Goal: Task Accomplishment & Management: Manage account settings

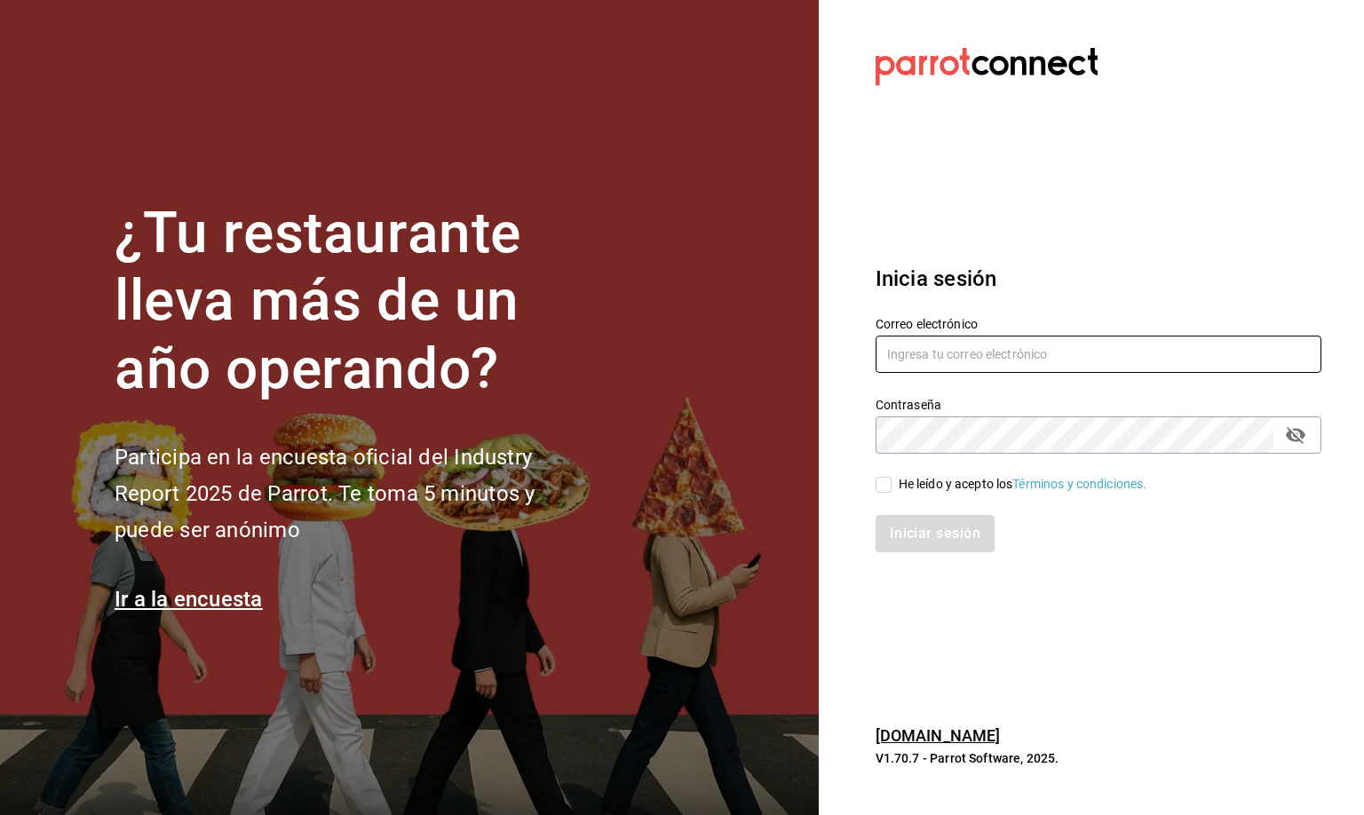
click at [933, 349] on input "text" at bounding box center [1098, 354] width 446 height 37
type input "mirna123@gmail.com"
click at [880, 480] on input "He leído y acepto los Términos y condiciones." at bounding box center [883, 485] width 16 height 16
checkbox input "true"
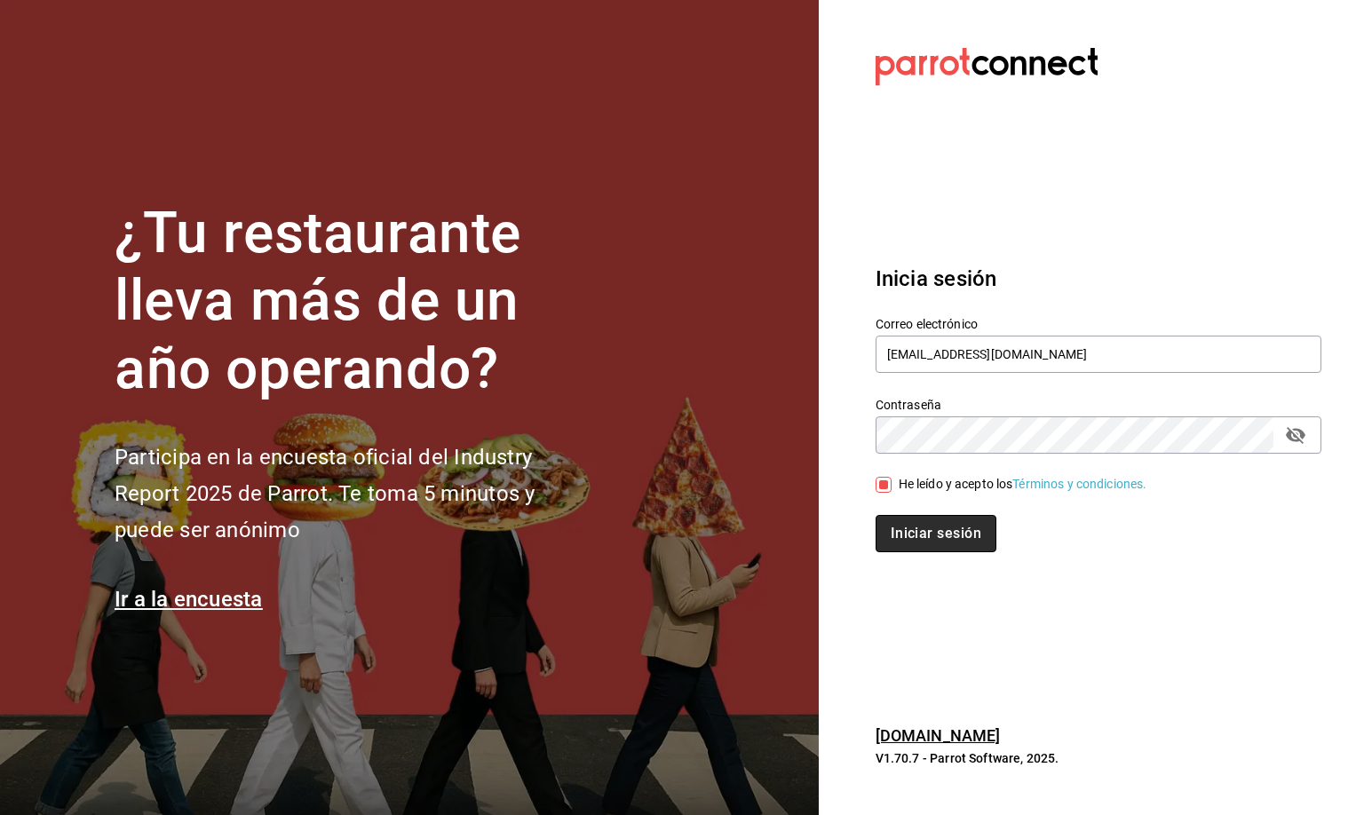
click at [890, 533] on button "Iniciar sesión" at bounding box center [935, 533] width 121 height 37
